Goal: Information Seeking & Learning: Learn about a topic

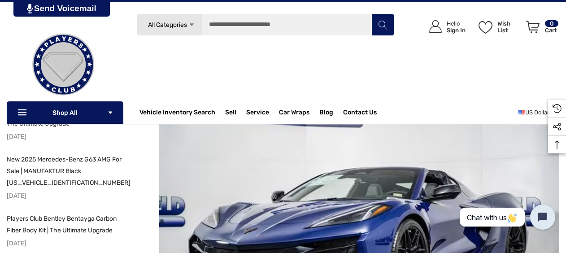
scroll to position [118, 0]
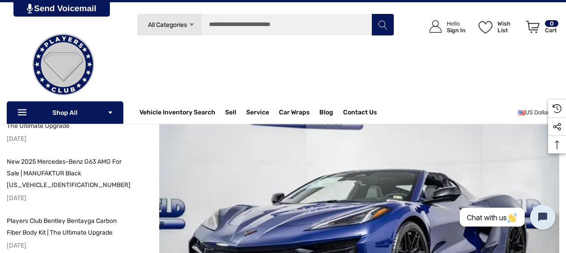
click at [264, 197] on img at bounding box center [359, 212] width 400 height 267
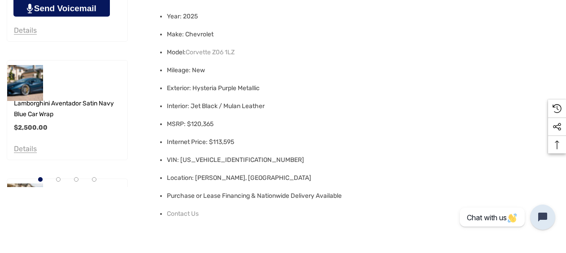
scroll to position [519, 0]
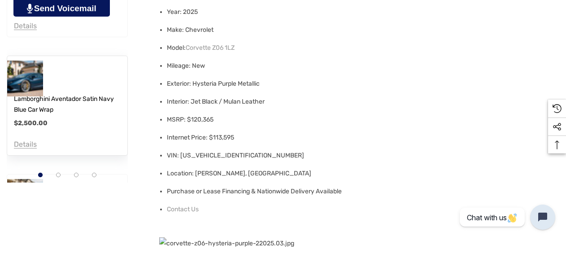
click at [22, 59] on img at bounding box center [24, 78] width 39 height 39
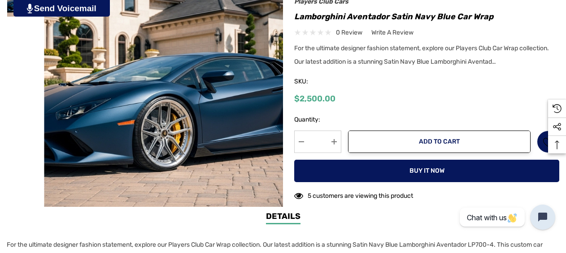
scroll to position [205, 0]
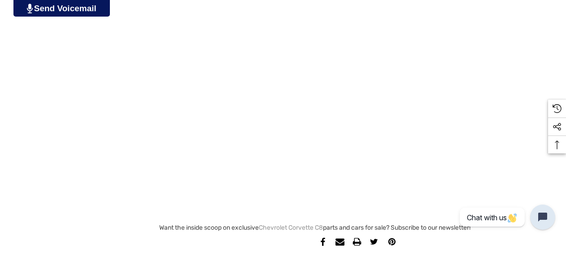
scroll to position [1620, 0]
